Goal: Find specific page/section: Find specific page/section

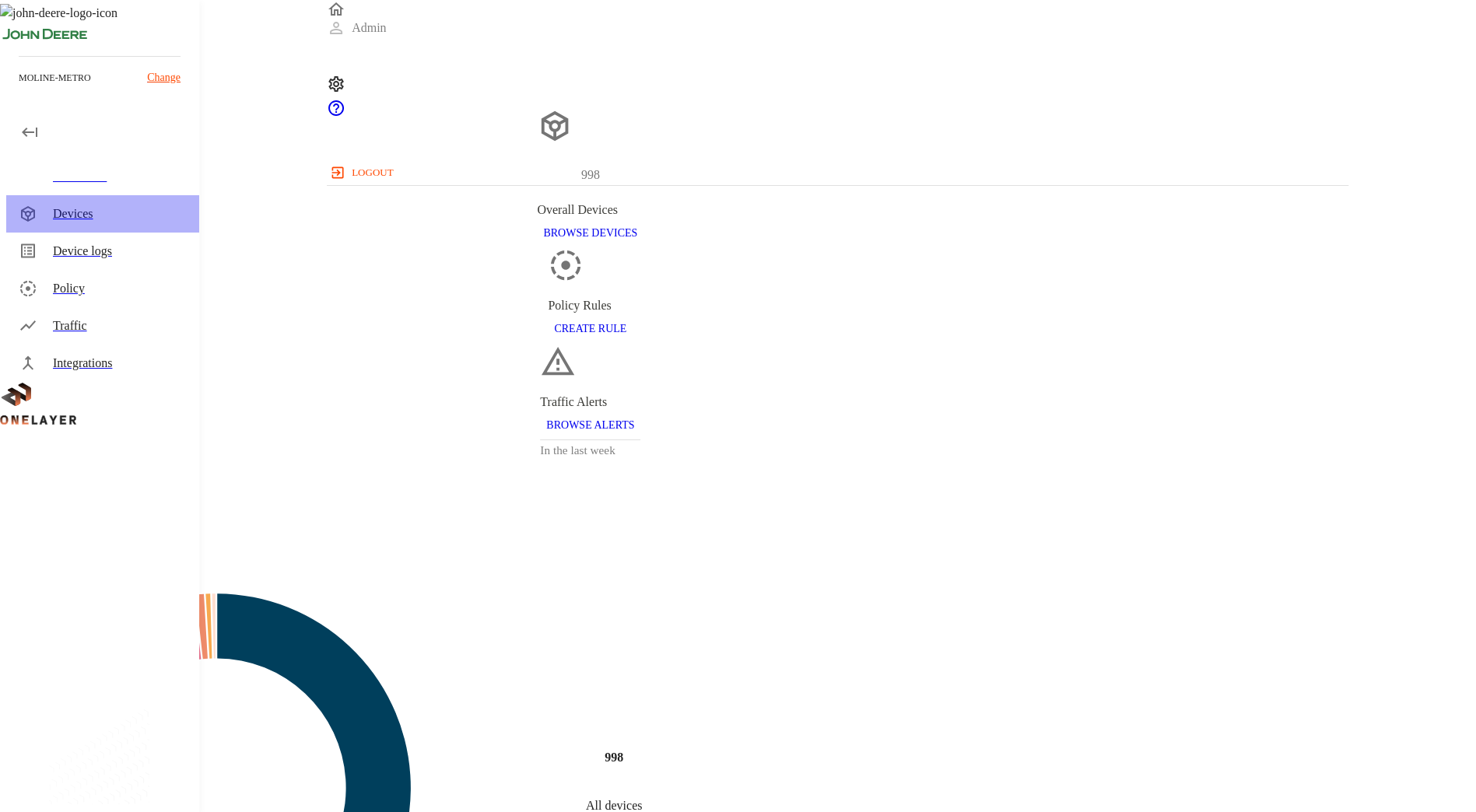
click at [127, 207] on div "Devices" at bounding box center [120, 214] width 134 height 19
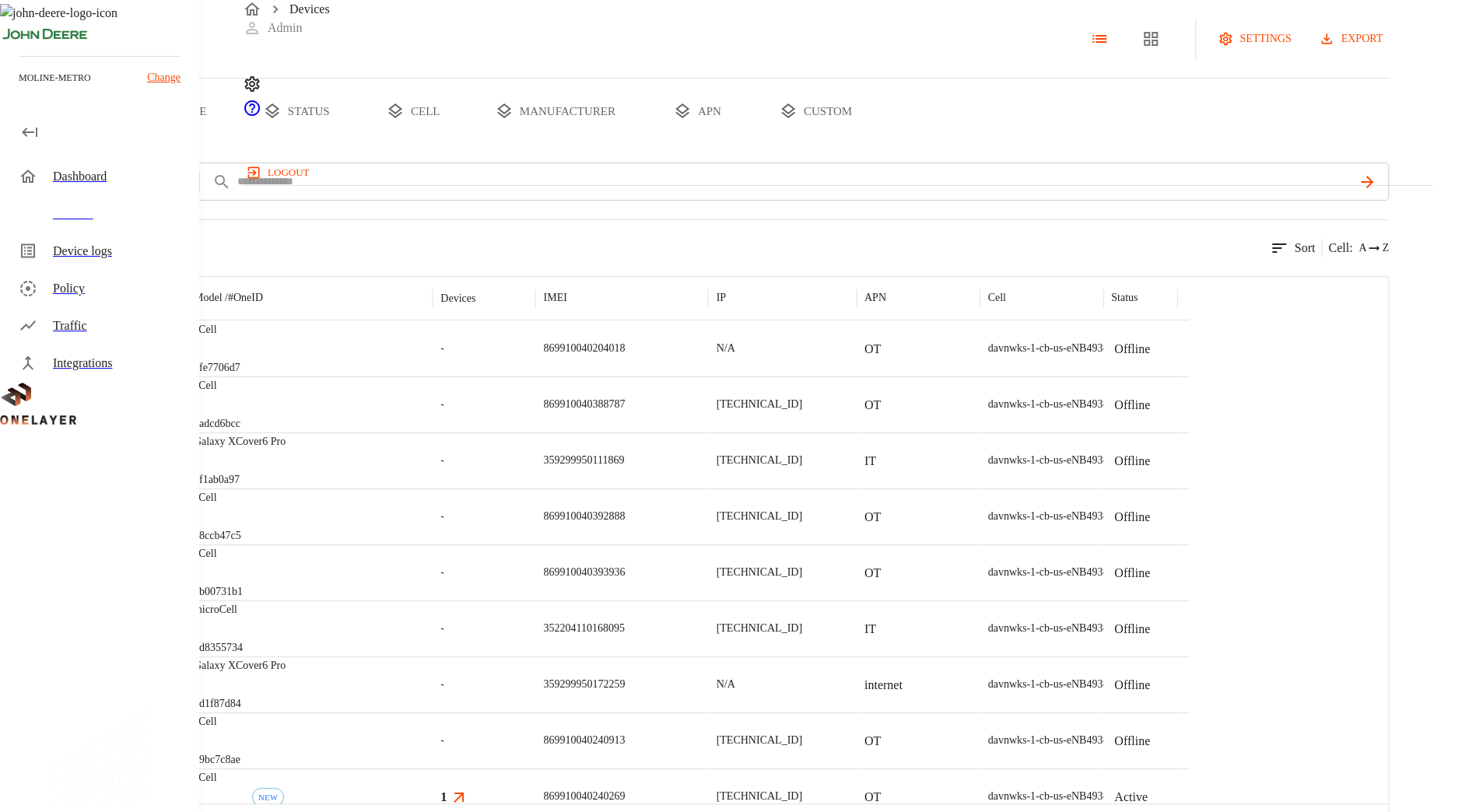
click at [639, 144] on button "manufacturer" at bounding box center [555, 111] width 167 height 65
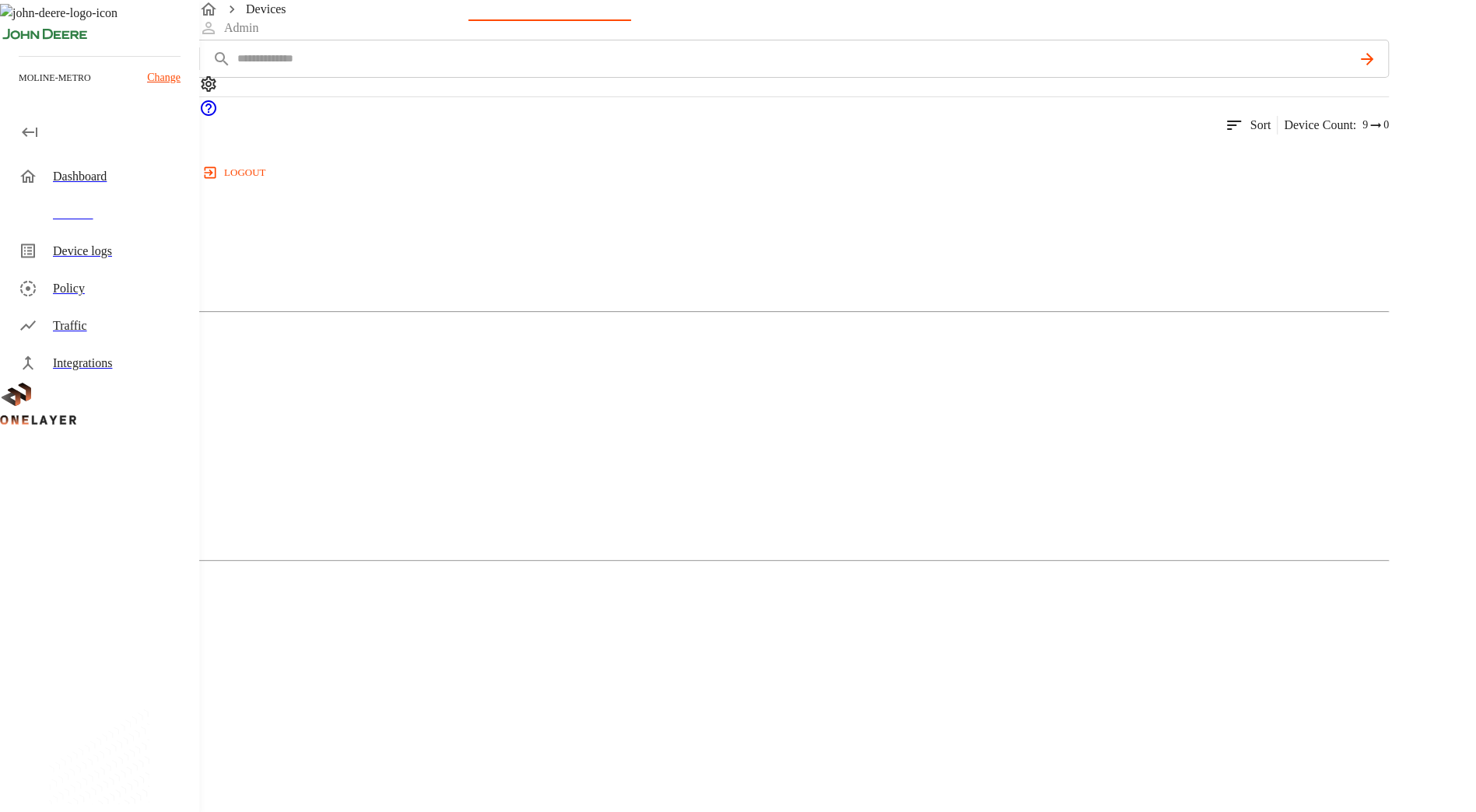
scroll to position [137, 0]
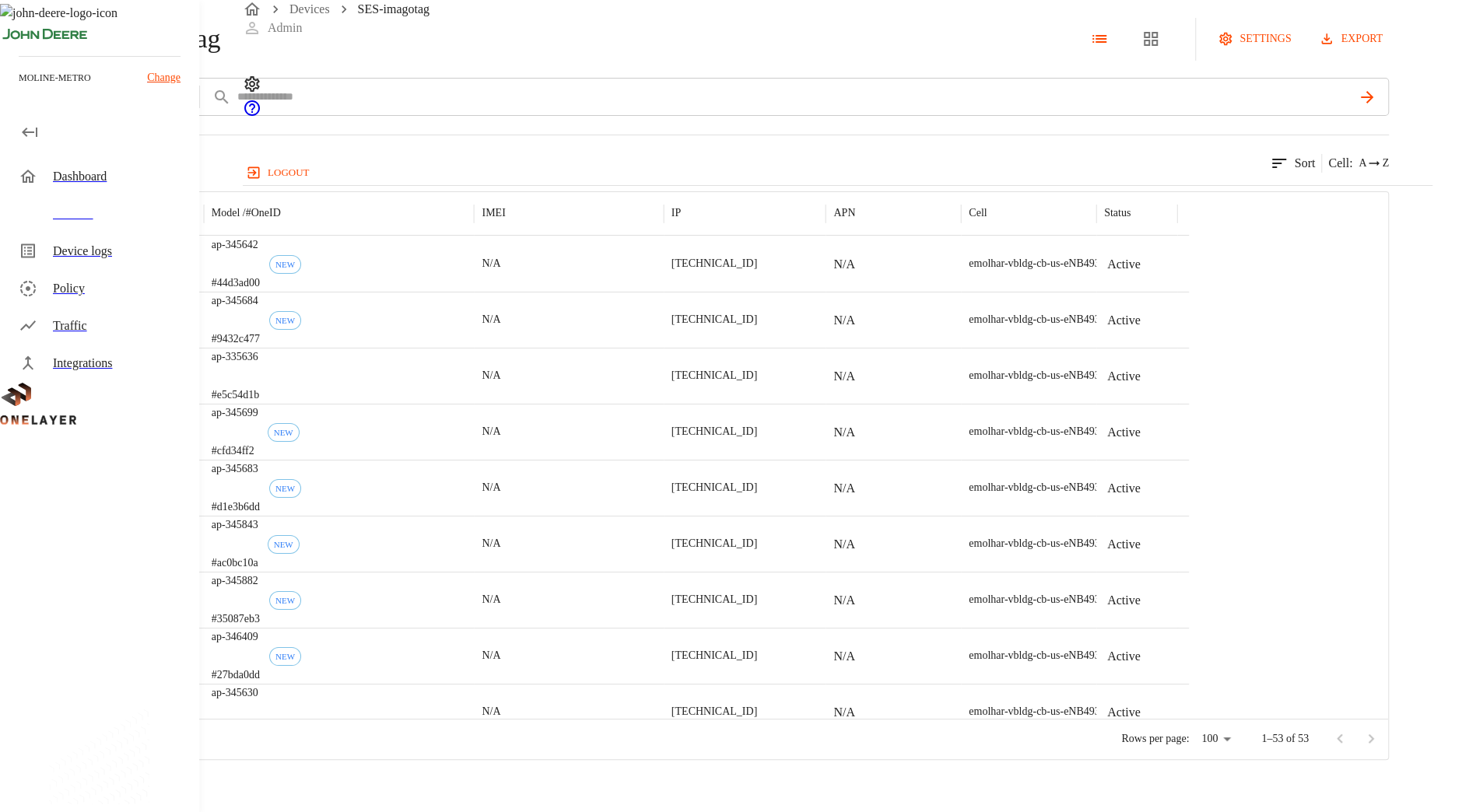
click at [494, 78] on div "SES-imagotag settings export" at bounding box center [694, 39] width 1389 height 78
drag, startPoint x: 494, startPoint y: 108, endPoint x: 371, endPoint y: 103, distance: 123.1
click at [220, 55] on span "SES-imagotag" at bounding box center [144, 39] width 153 height 33
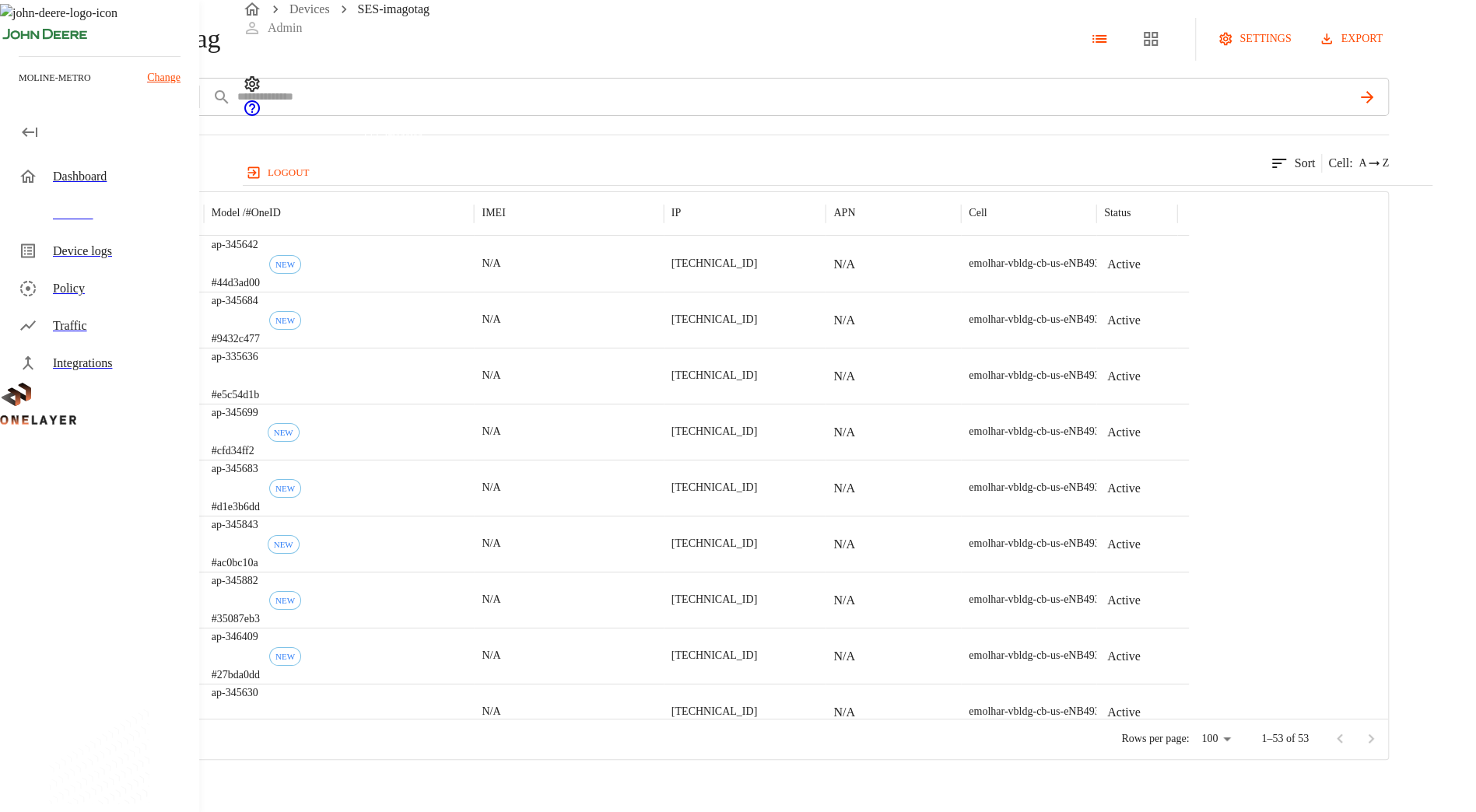
drag, startPoint x: 371, startPoint y: 103, endPoint x: 329, endPoint y: 96, distance: 42.6
click at [220, 55] on span "SES-imagotag" at bounding box center [144, 39] width 153 height 33
copy div "SES-imagotag"
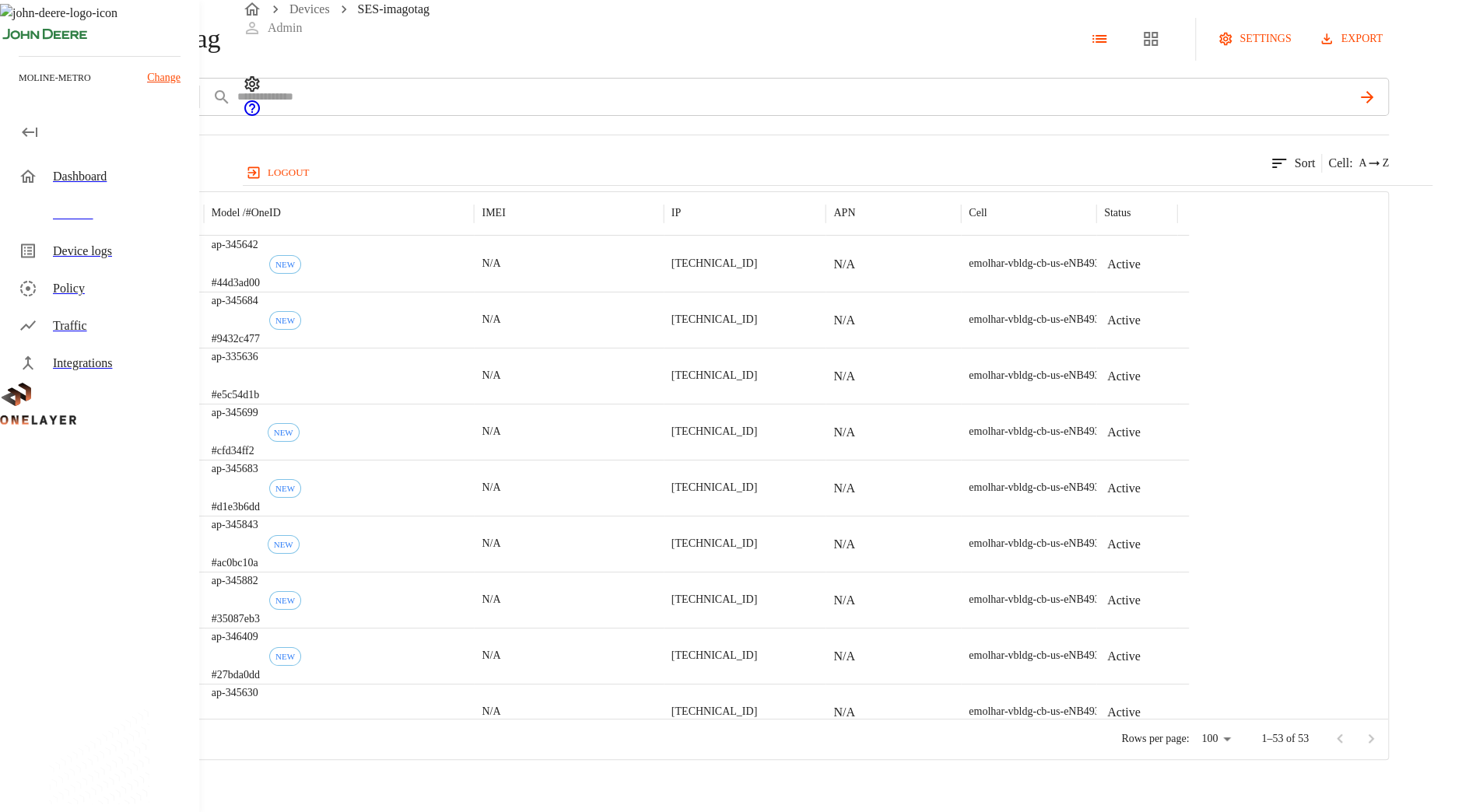
click at [1069, 249] on div "Type Manufacturer Model / # OneID IMEI IP APN Cell Status SES-imagotag ap-34564…" at bounding box center [694, 476] width 1389 height 568
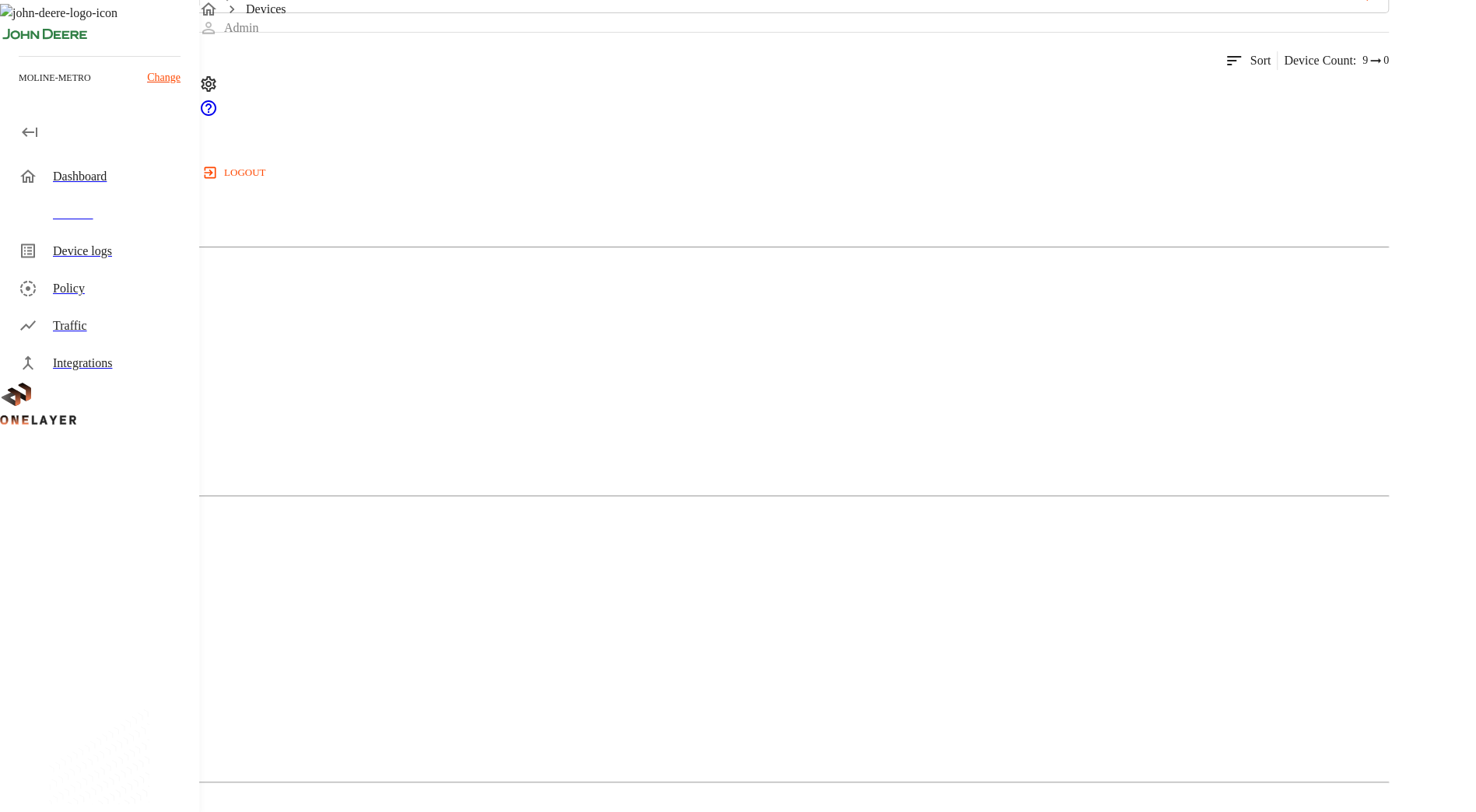
scroll to position [280, 0]
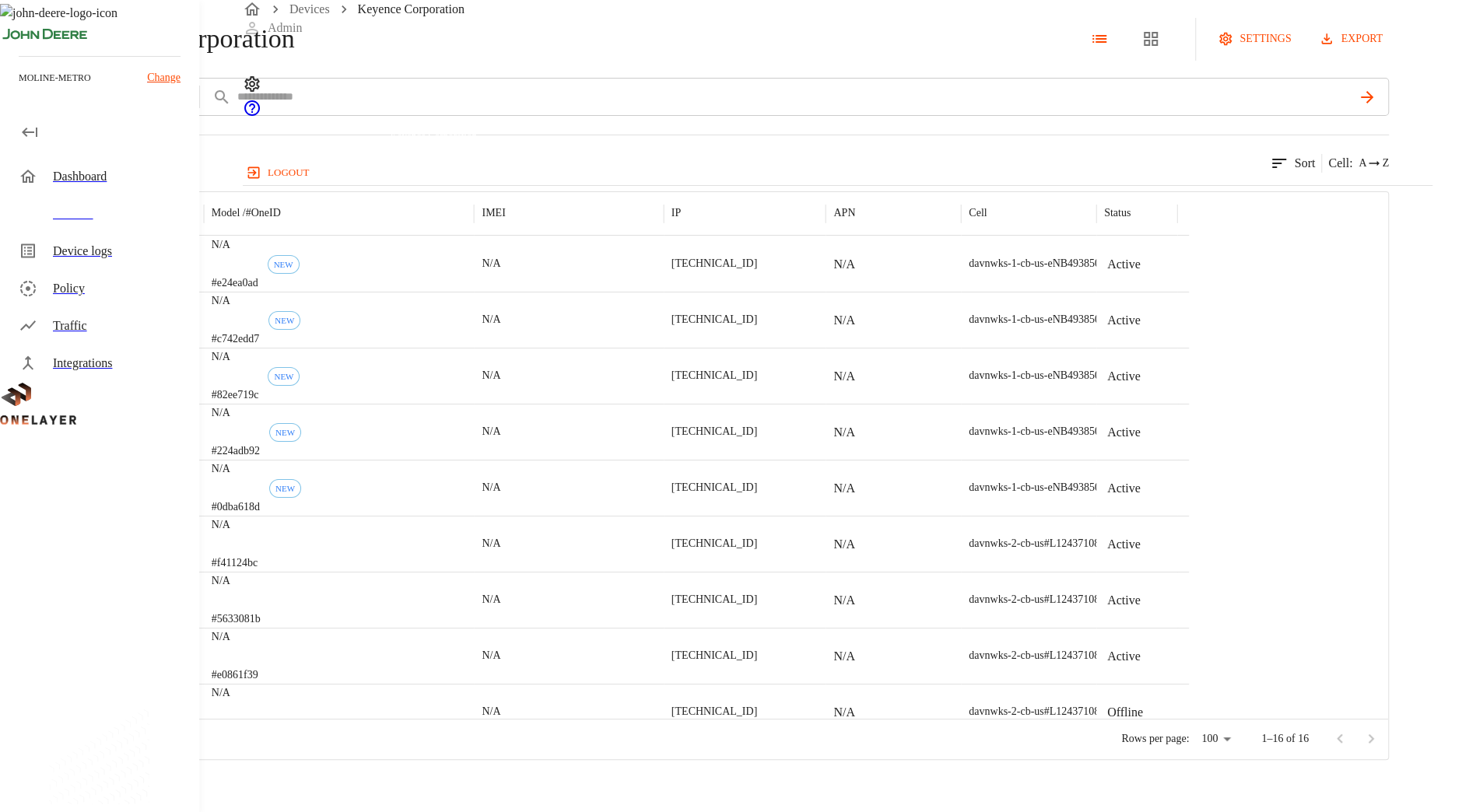
click at [295, 55] on span "Keyence Corporation" at bounding box center [181, 39] width 227 height 33
drag, startPoint x: 424, startPoint y: 100, endPoint x: 377, endPoint y: 101, distance: 47.0
click at [295, 55] on span "Keyence Corporation" at bounding box center [181, 39] width 227 height 33
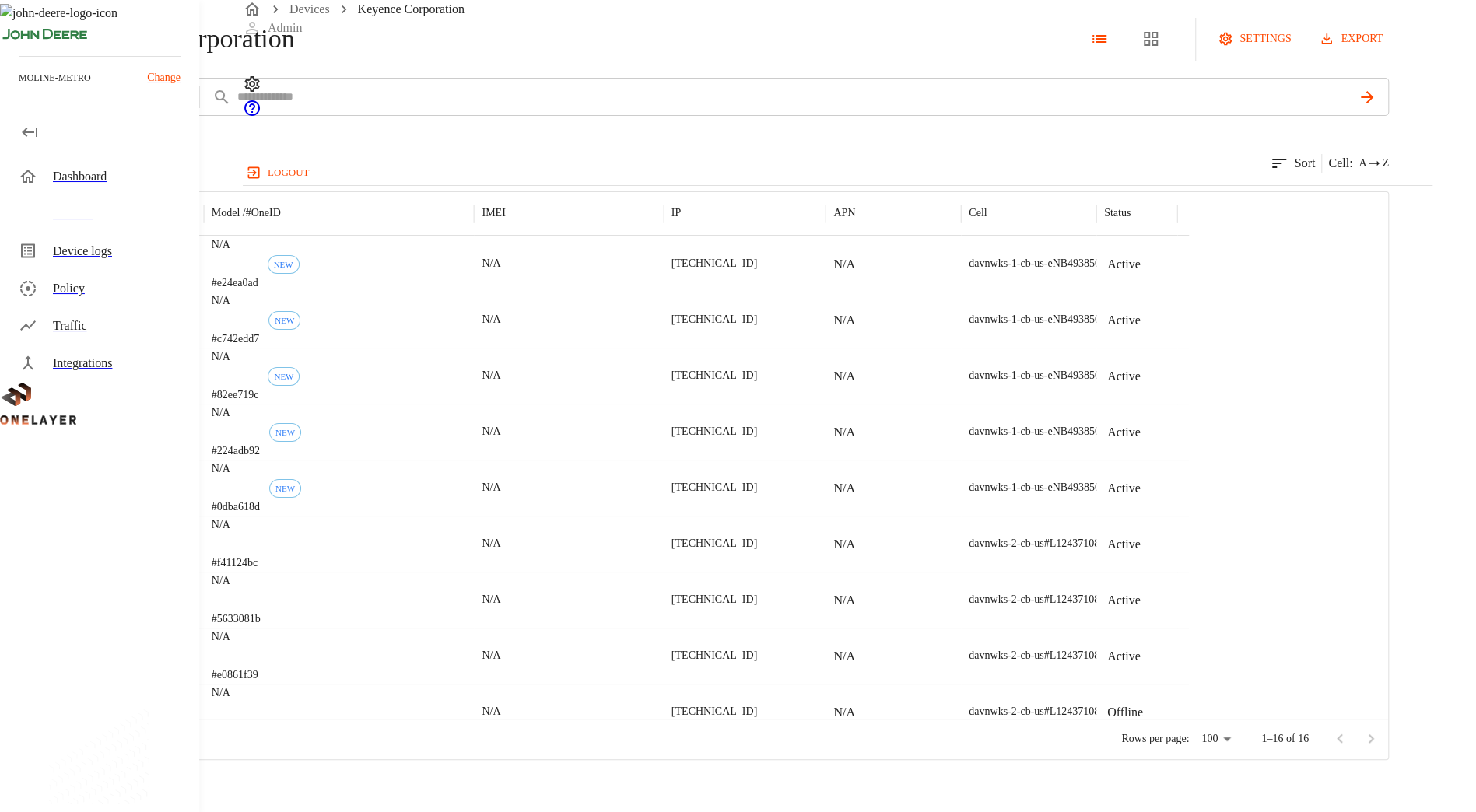
copy span "Keyence"
click at [1191, 193] on div "Keyence Corporation settings export add filter IMSI **** 16 results match your …" at bounding box center [694, 380] width 1389 height 760
click at [75, 214] on div "Devices" at bounding box center [120, 214] width 134 height 19
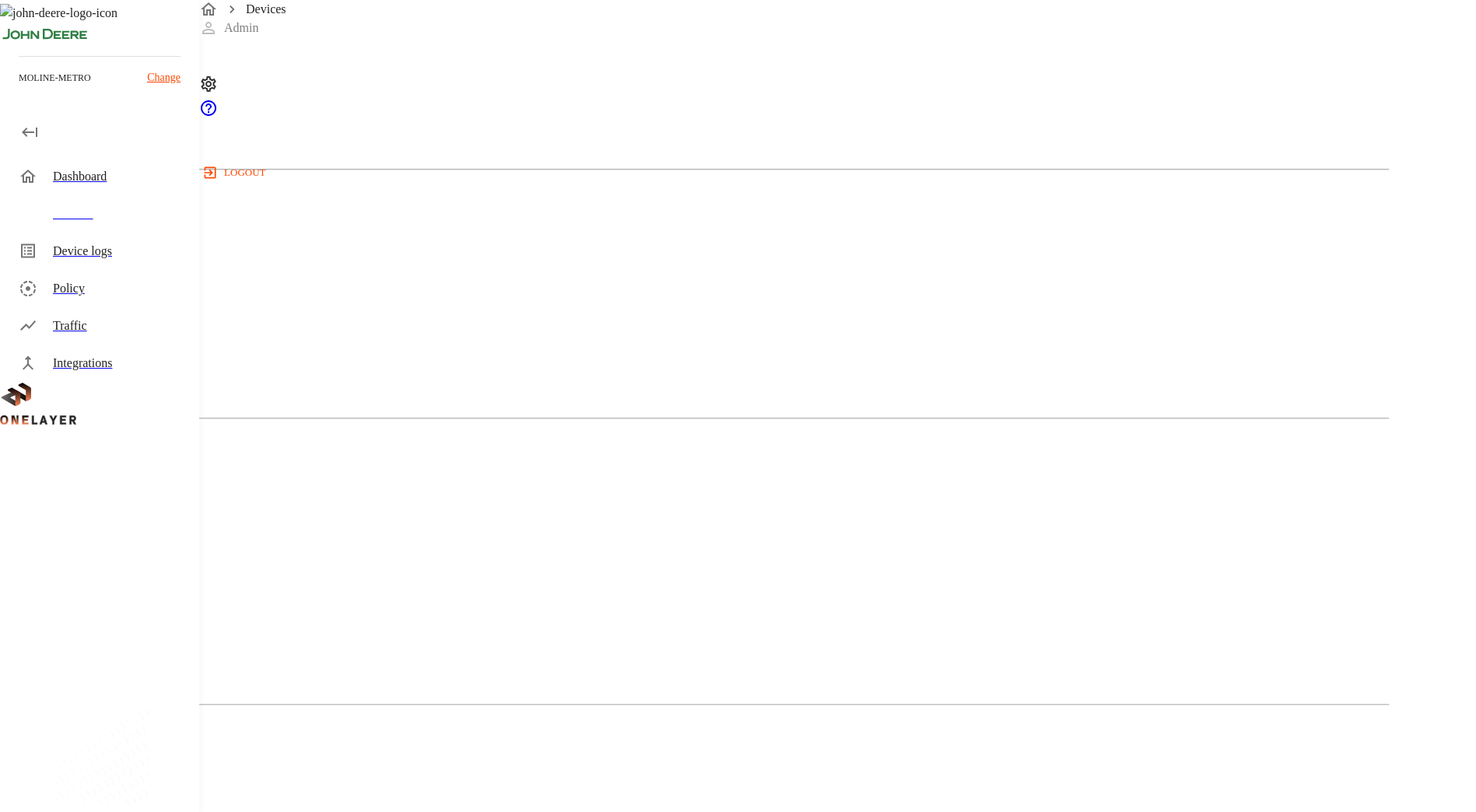
scroll to position [834, 0]
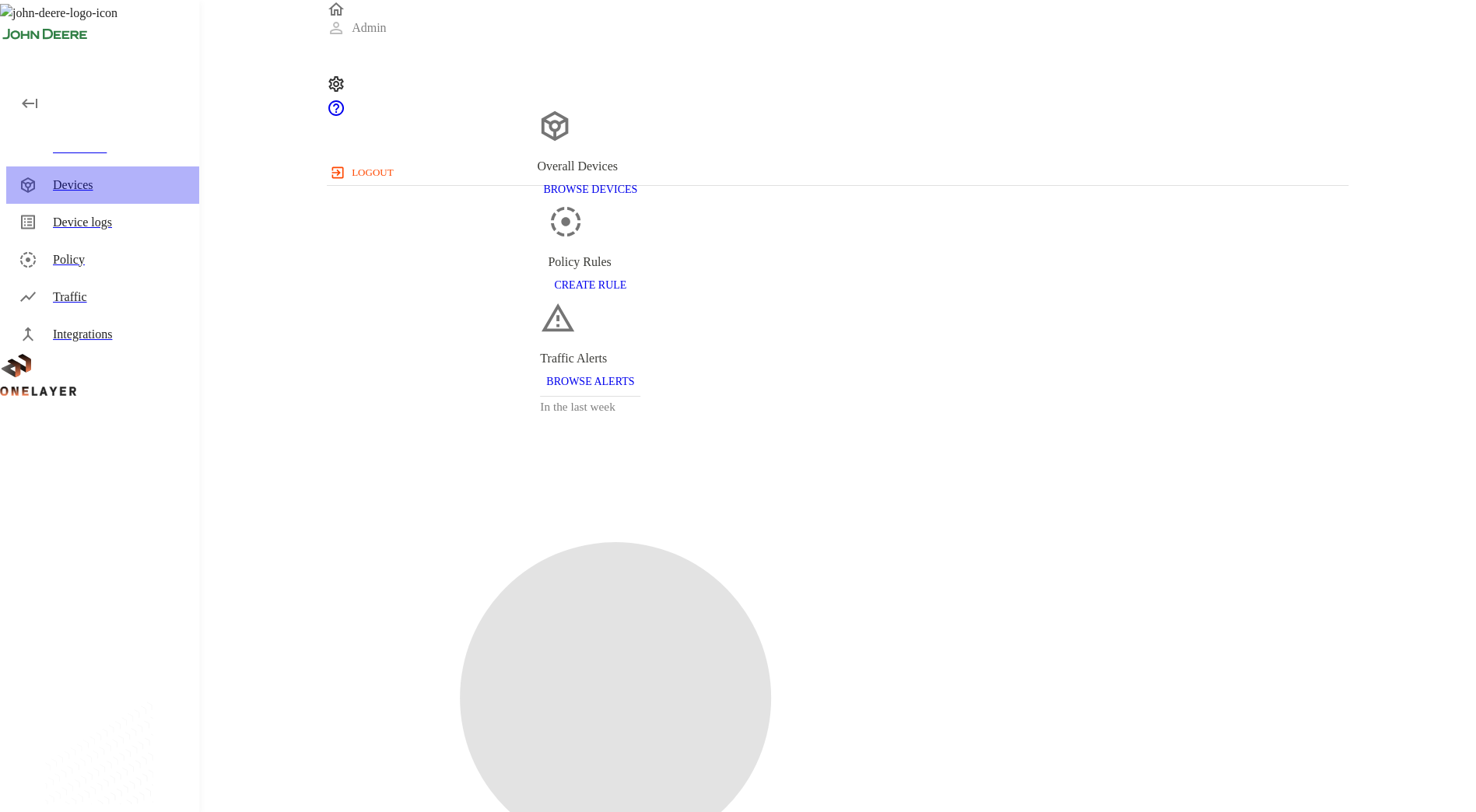
click at [127, 178] on div "Devices" at bounding box center [120, 185] width 134 height 19
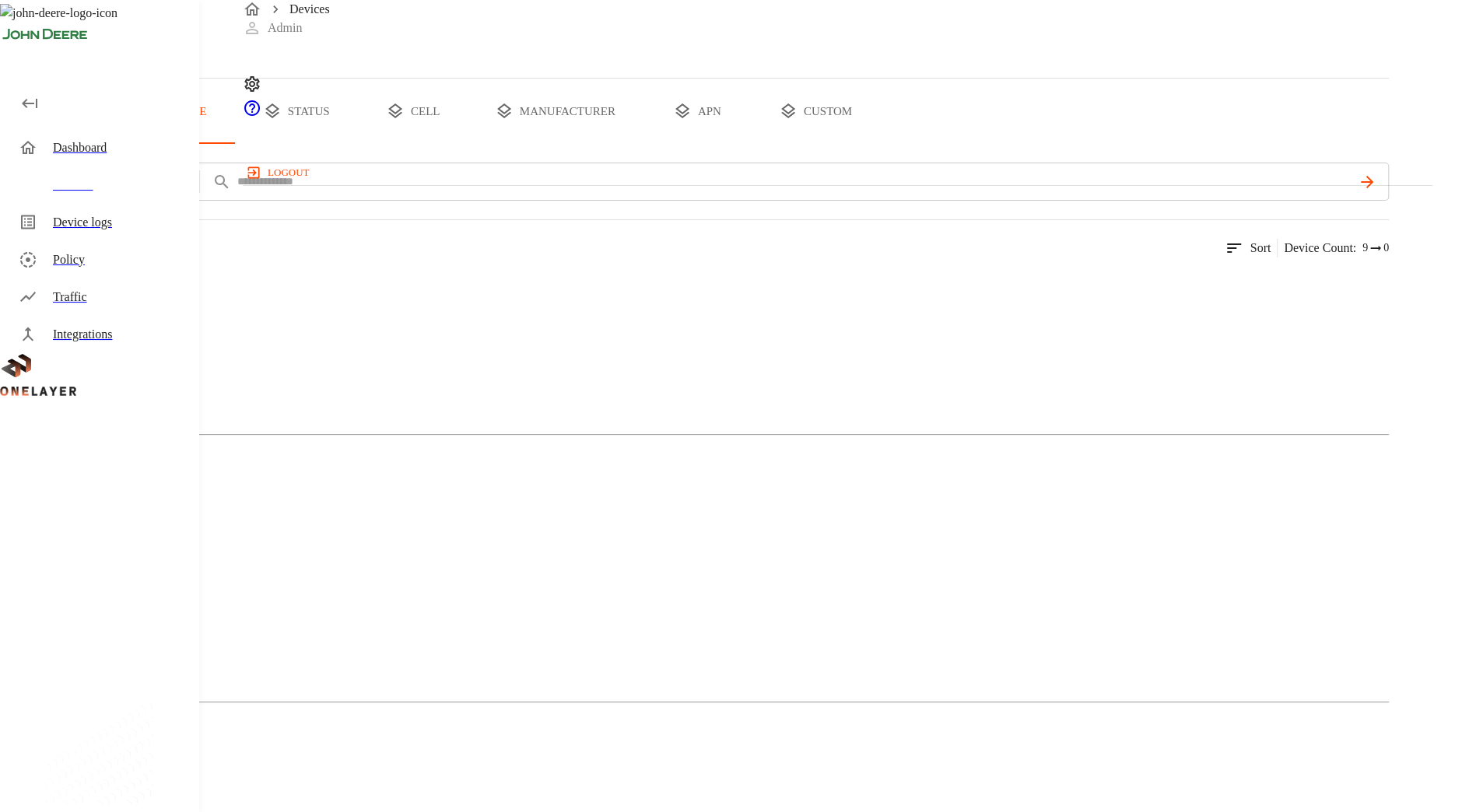
click at [639, 144] on button "manufacturer" at bounding box center [555, 111] width 167 height 65
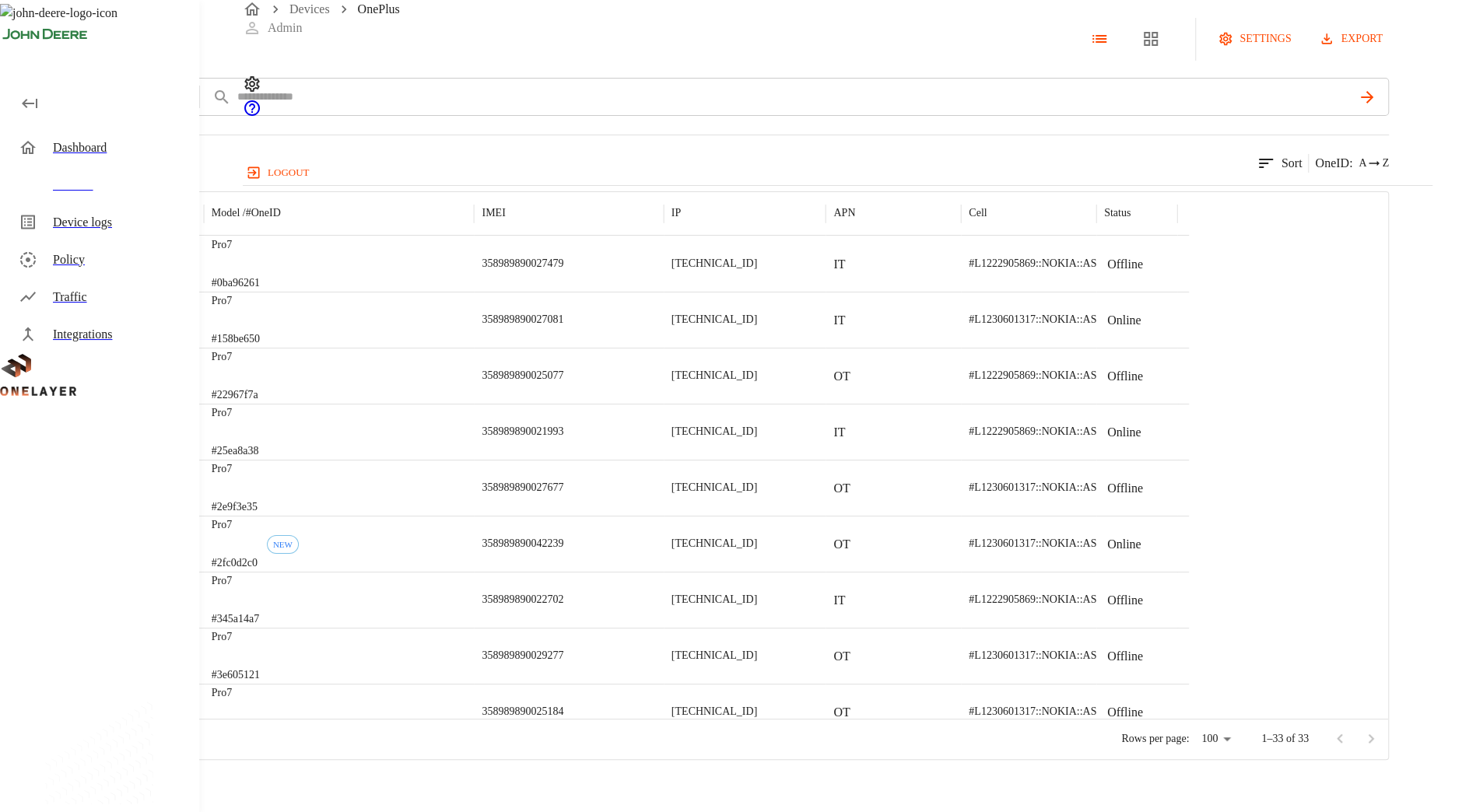
click at [241, 106] on div "OnePlus settings export add filter IMEI **** 33 results match your criteria. So…" at bounding box center [738, 380] width 1476 height 760
click at [17, 47] on icon at bounding box center [9, 39] width 17 height 17
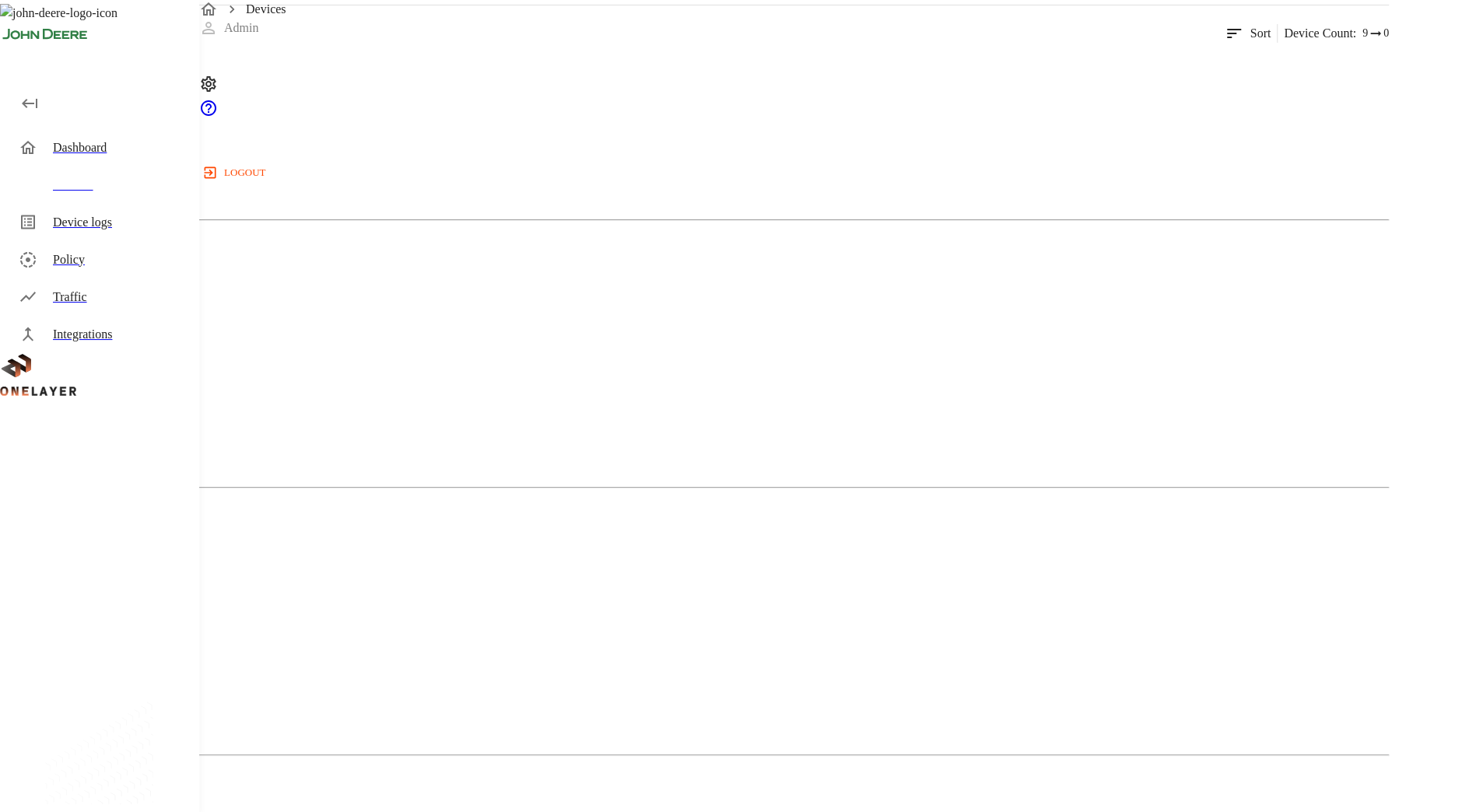
scroll to position [214, 0]
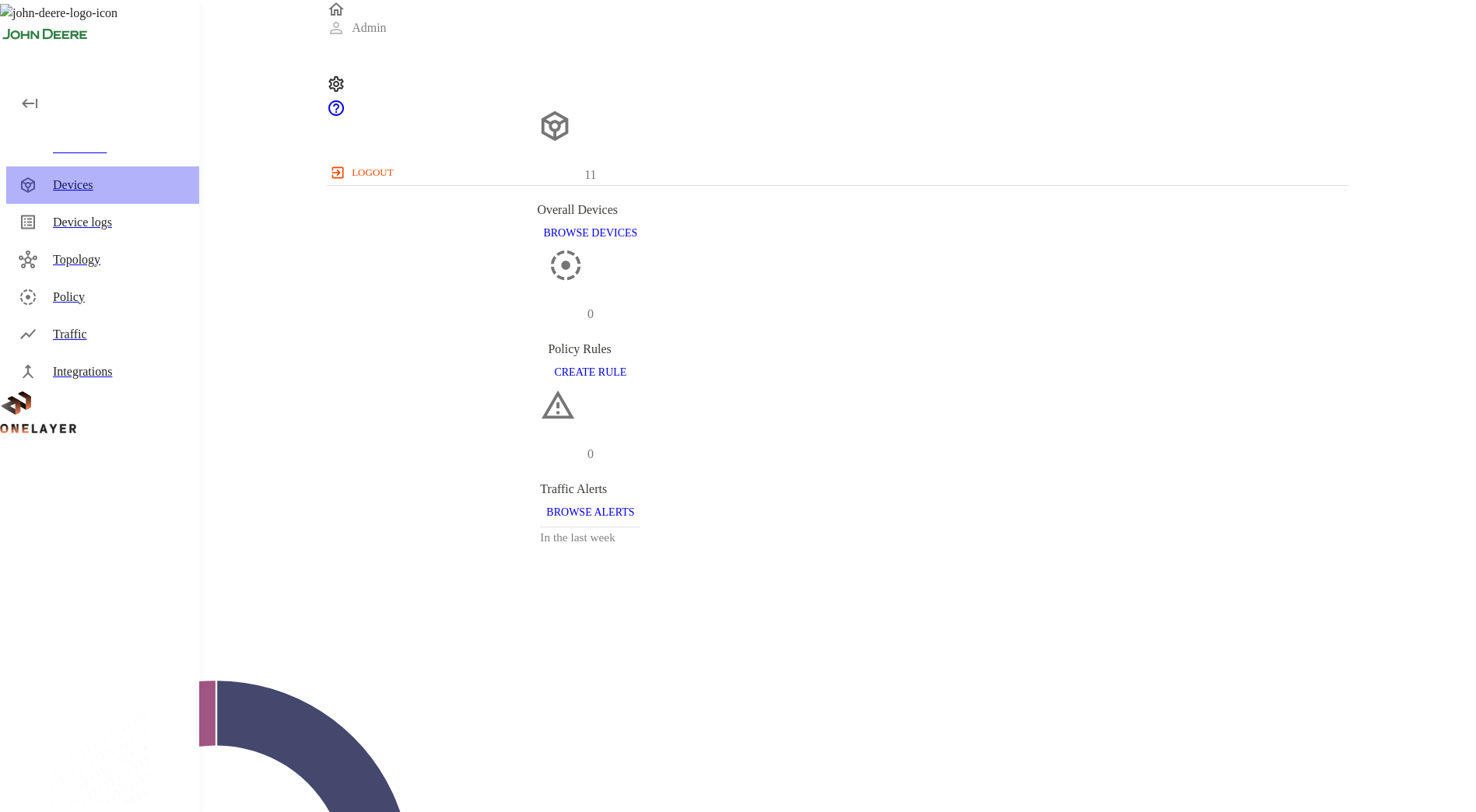
click at [160, 176] on div "Devices" at bounding box center [120, 185] width 134 height 19
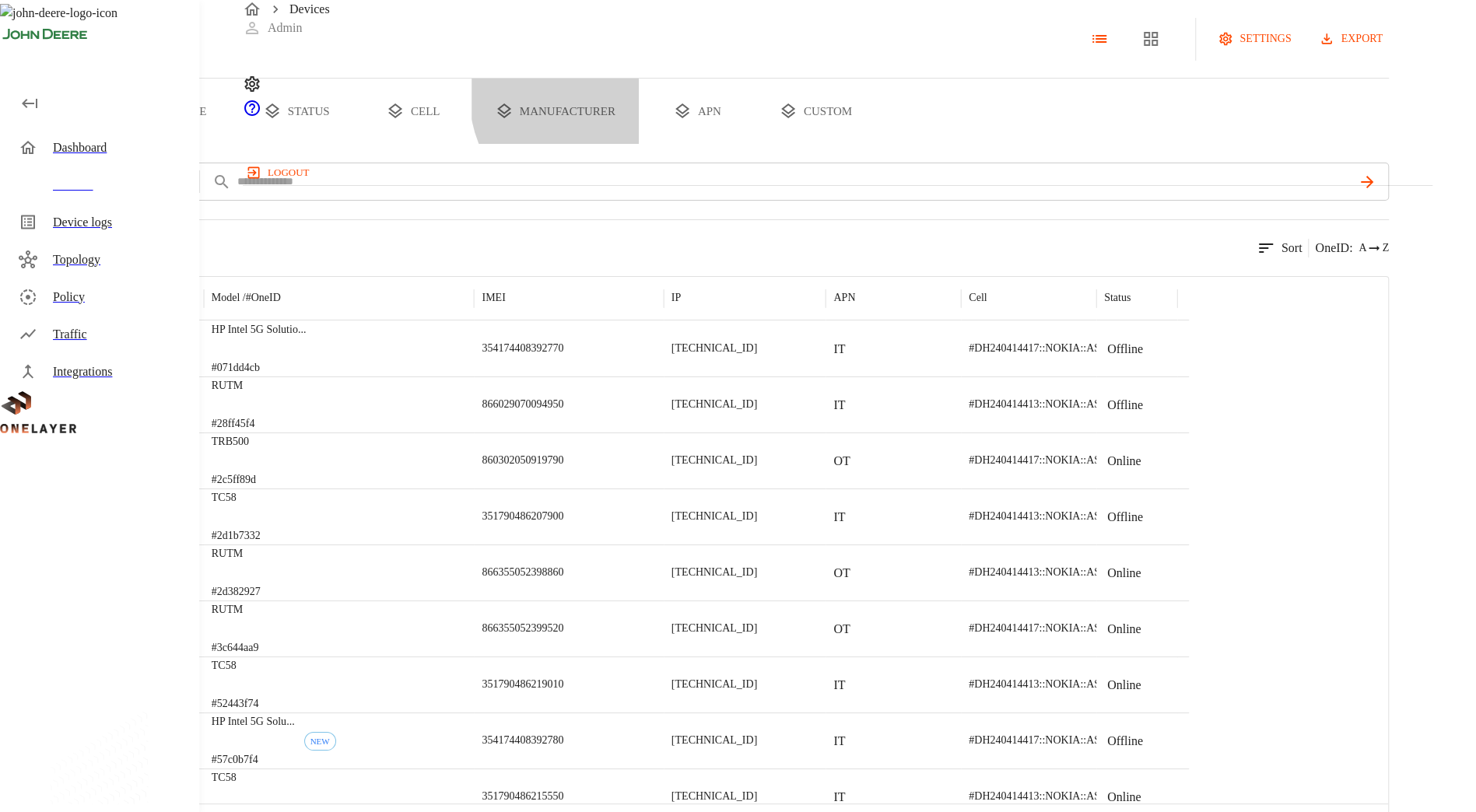
click at [639, 144] on button "manufacturer" at bounding box center [555, 111] width 167 height 65
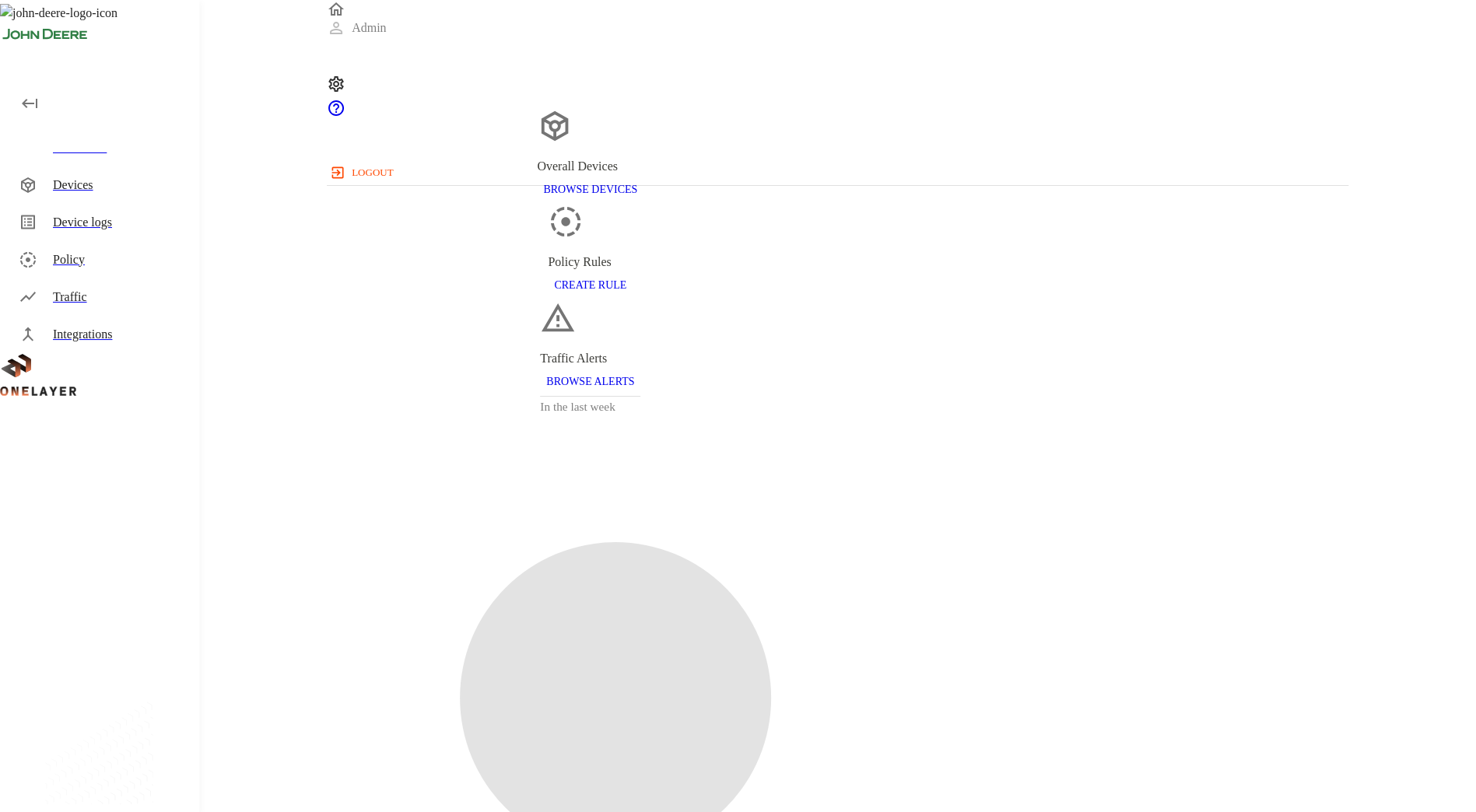
click at [145, 172] on div "Devices" at bounding box center [103, 185] width 193 height 37
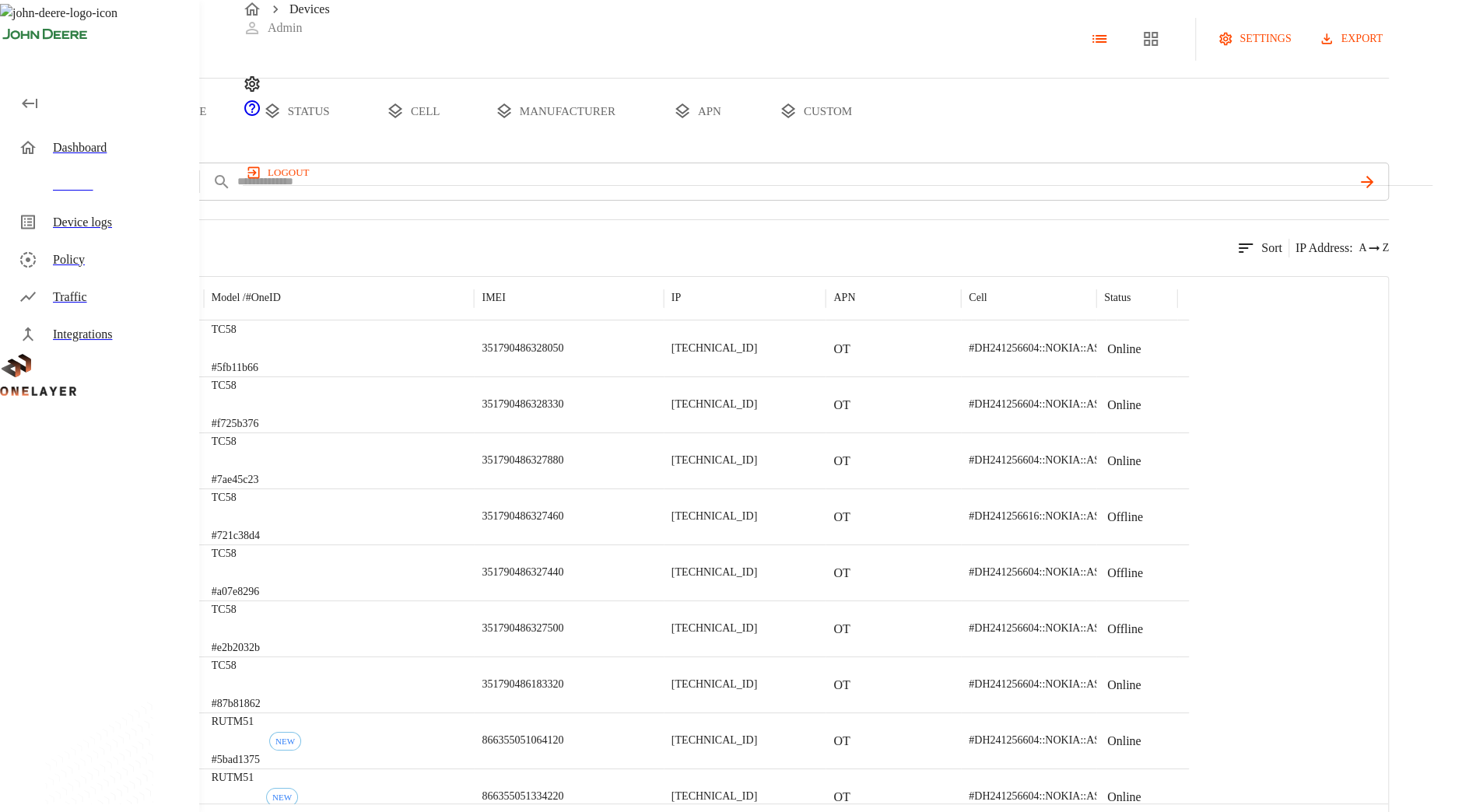
click at [639, 144] on button "manufacturer" at bounding box center [555, 111] width 167 height 65
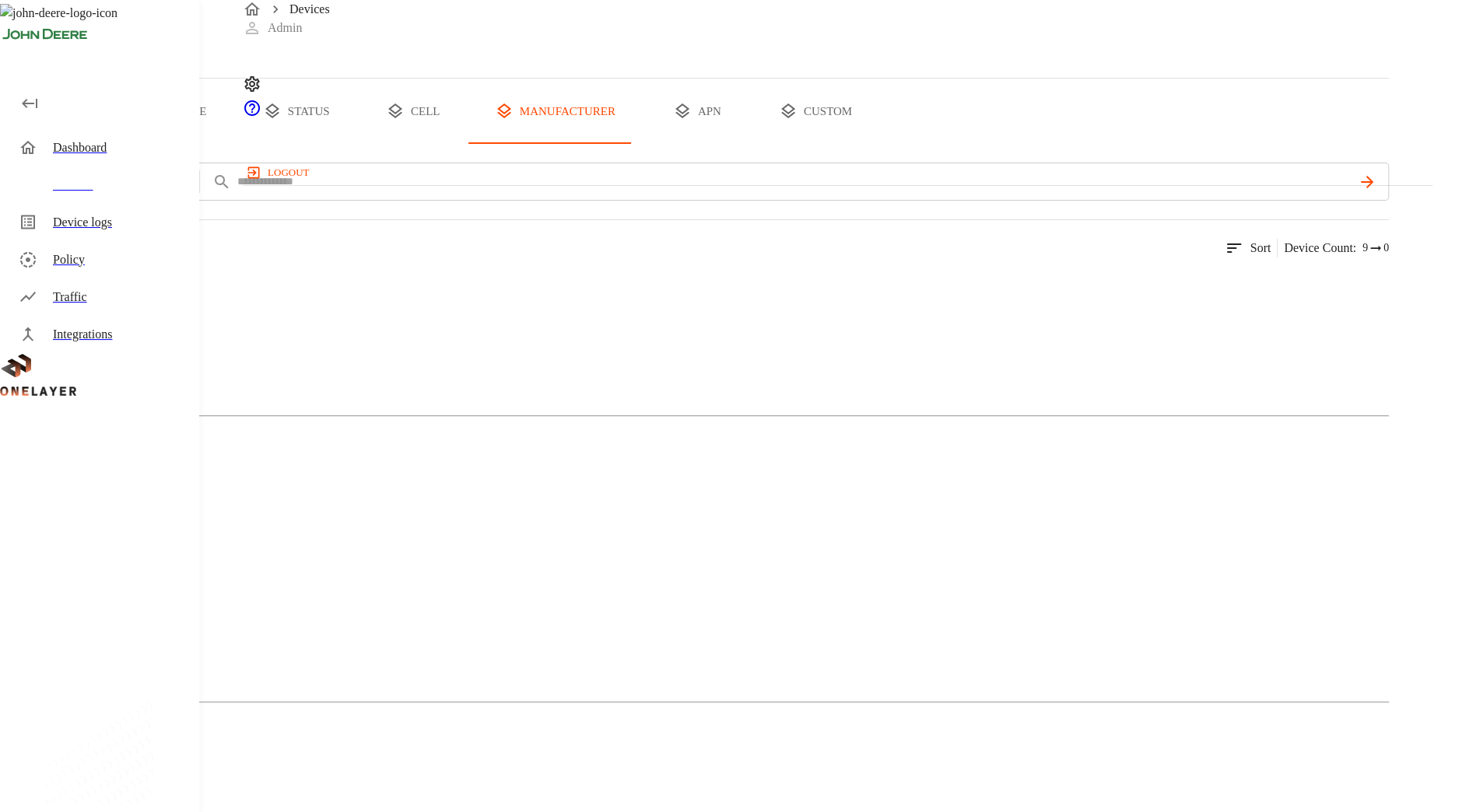
scroll to position [114, 0]
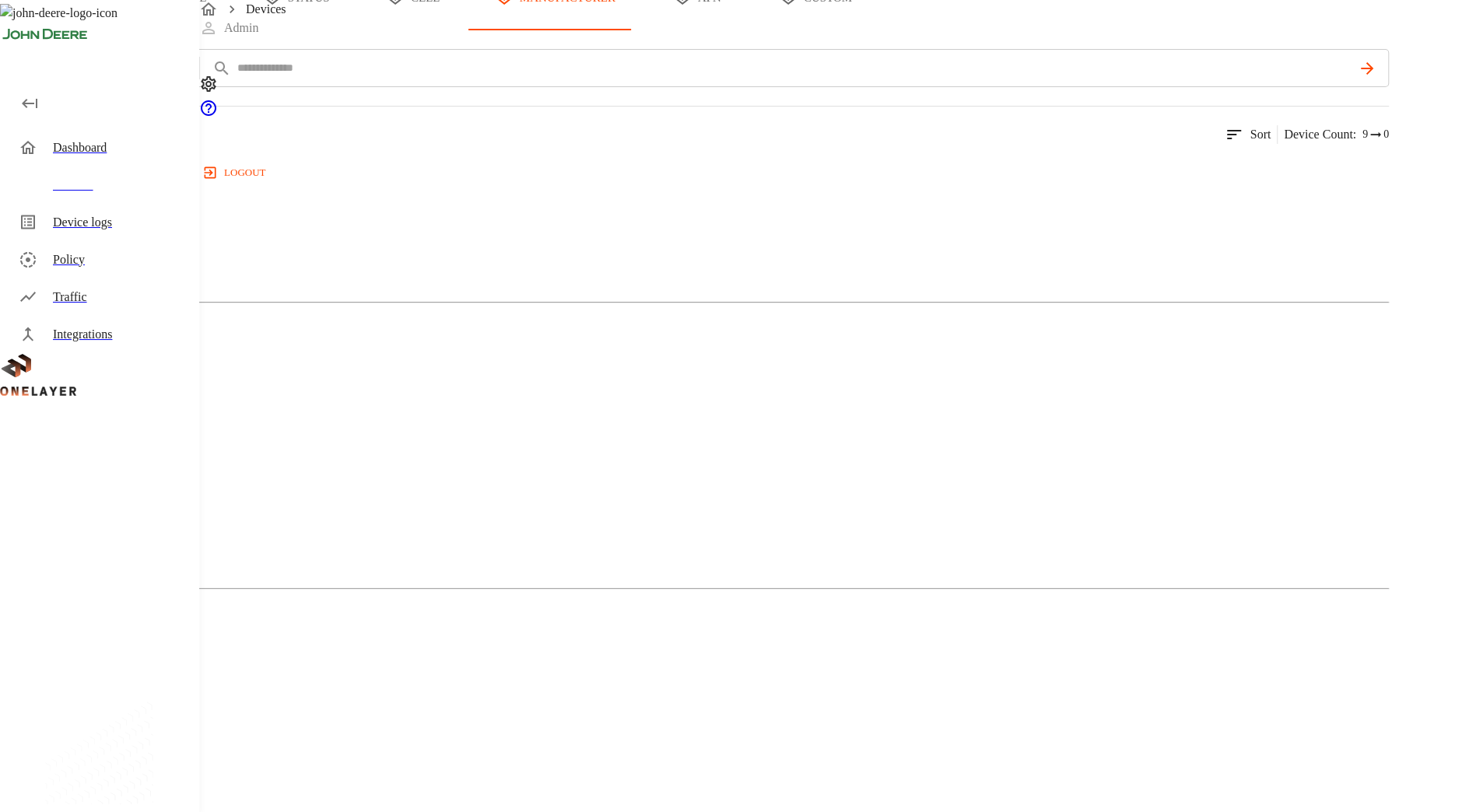
click at [407, 253] on div "iTech" at bounding box center [694, 214] width 1389 height 78
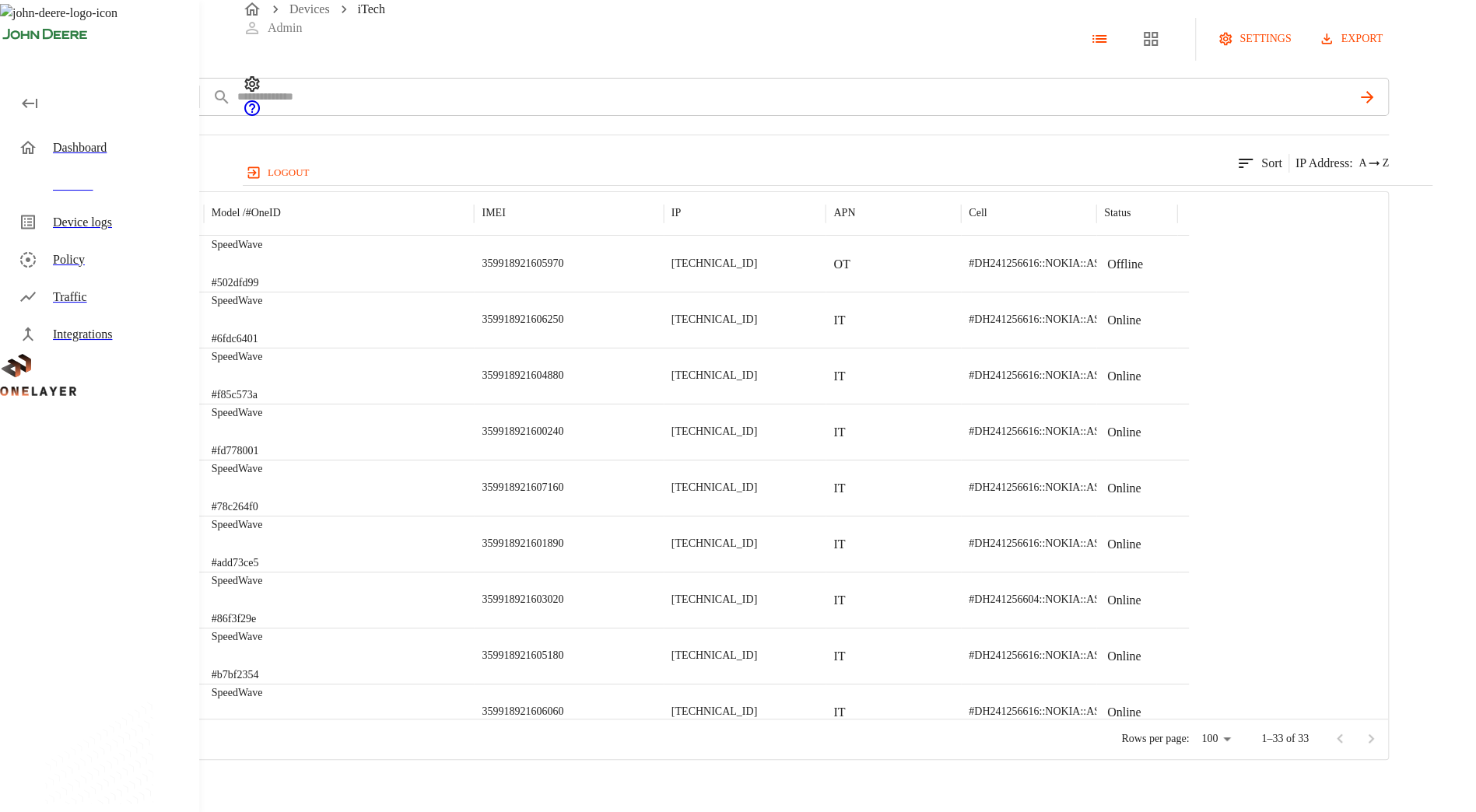
drag, startPoint x: 588, startPoint y: 1, endPoint x: 836, endPoint y: 72, distance: 258.0
click at [836, 72] on div "iTech settings export" at bounding box center [694, 39] width 1389 height 78
click at [17, 47] on icon at bounding box center [9, 39] width 17 height 17
